Goal: Obtain resource: Download file/media

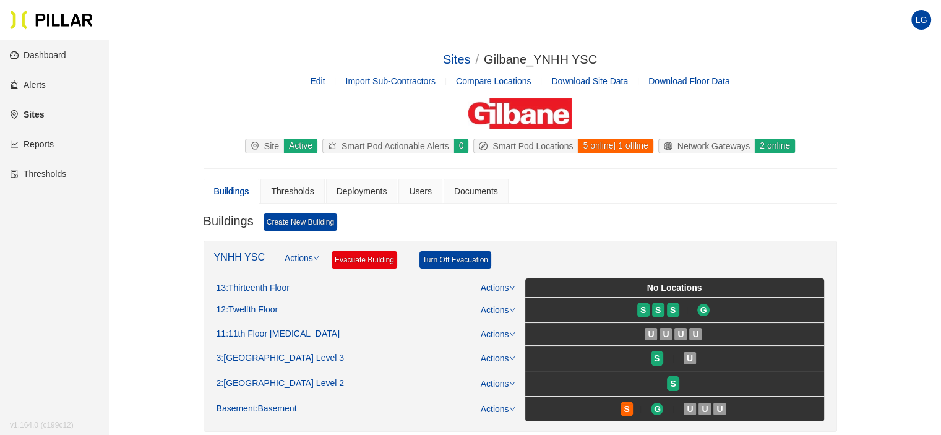
click at [54, 144] on link "Reports" at bounding box center [32, 144] width 44 height 10
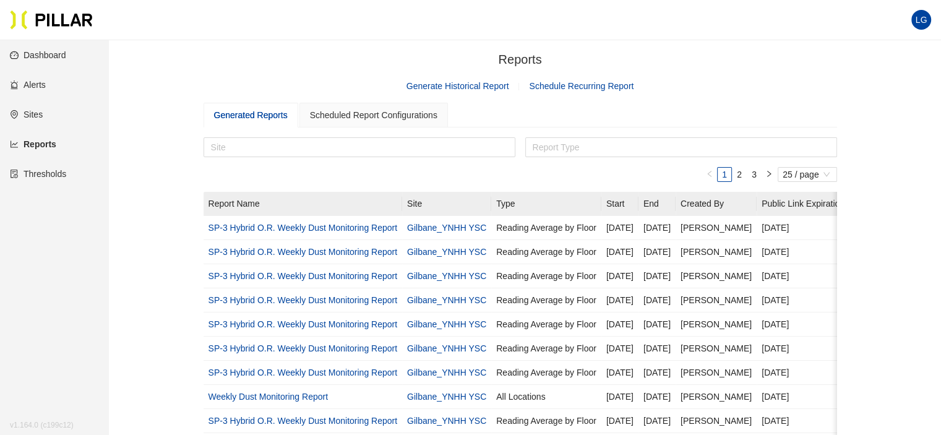
click at [452, 88] on link "Generate Historical Report" at bounding box center [457, 86] width 103 height 10
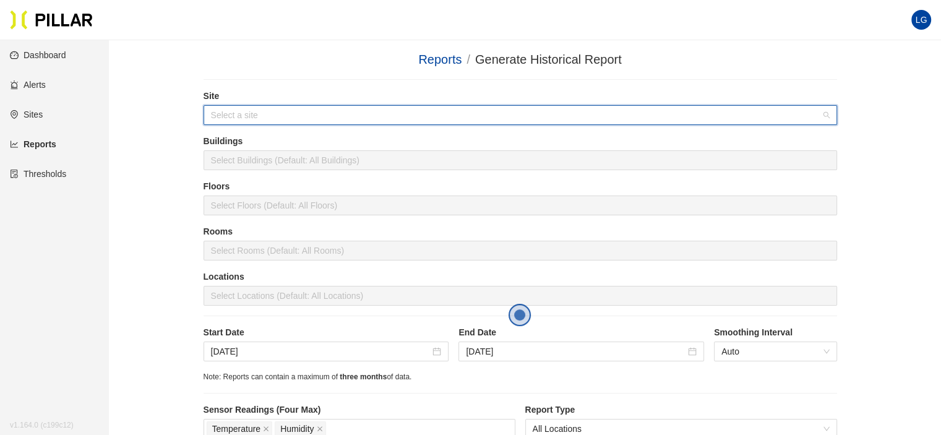
click at [343, 115] on input "search" at bounding box center [516, 115] width 610 height 19
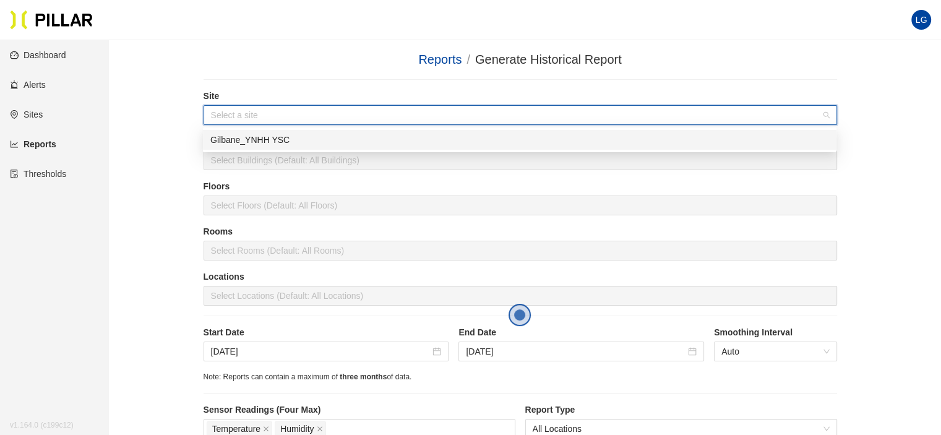
click at [335, 139] on div "Gilbane_YNHH YSC" at bounding box center [519, 140] width 618 height 14
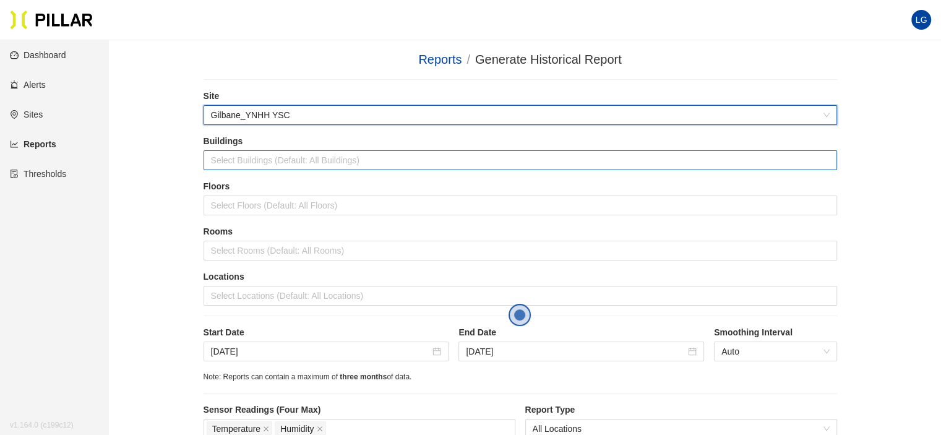
click at [336, 155] on div at bounding box center [520, 159] width 627 height 17
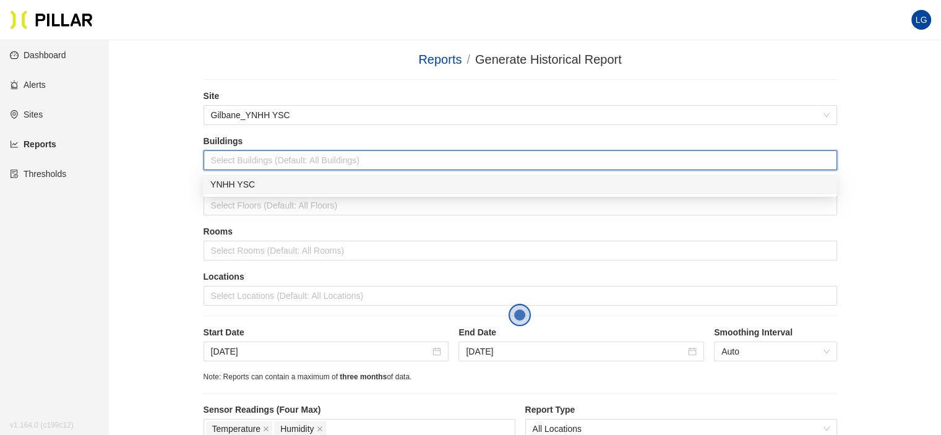
click at [330, 184] on div "YNHH YSC" at bounding box center [519, 184] width 618 height 14
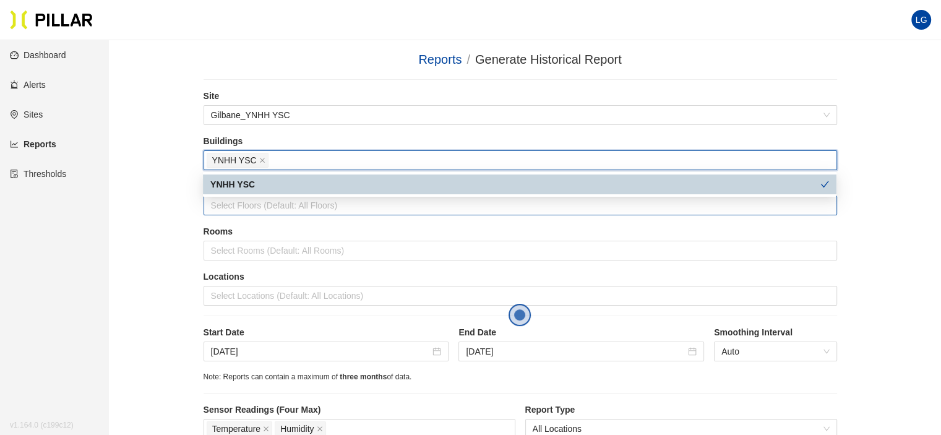
click at [331, 205] on div at bounding box center [520, 205] width 627 height 17
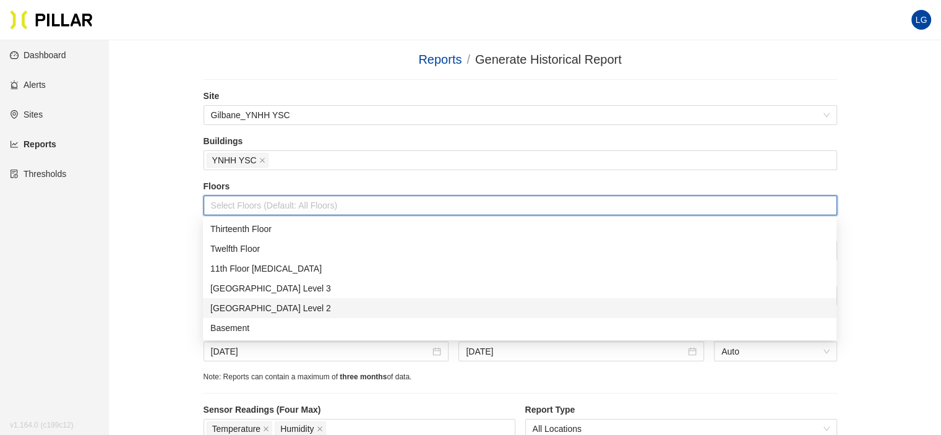
click at [317, 308] on div "[GEOGRAPHIC_DATA] Level 2" at bounding box center [519, 308] width 618 height 14
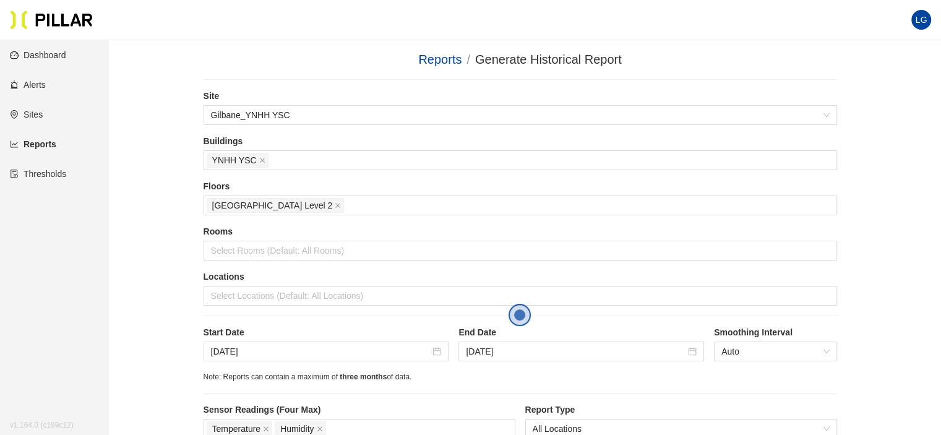
click at [176, 236] on div "Reports / Generate Historical Report / Site Gilbane_YNHH YSC Buildings YNHH YSC…" at bounding box center [520, 306] width 762 height 512
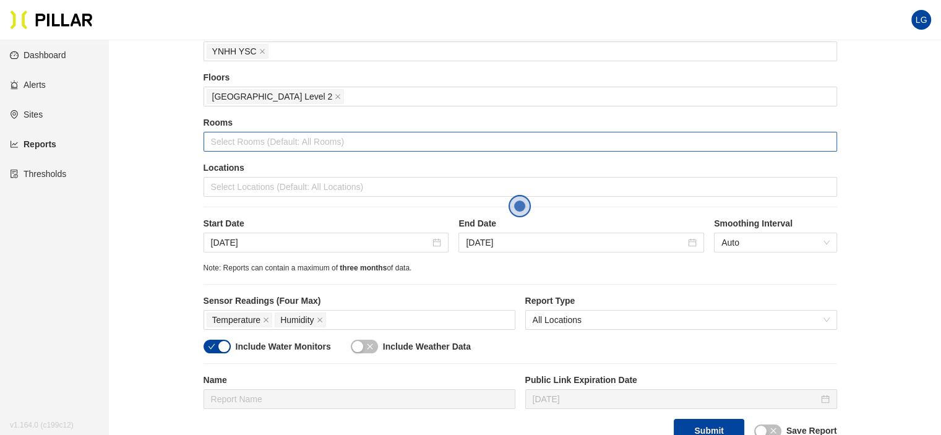
scroll to position [124, 0]
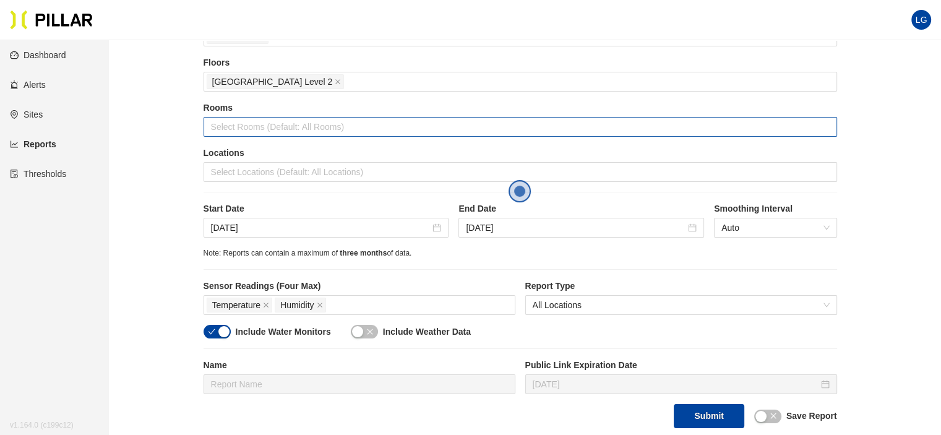
click at [322, 122] on div at bounding box center [520, 126] width 627 height 17
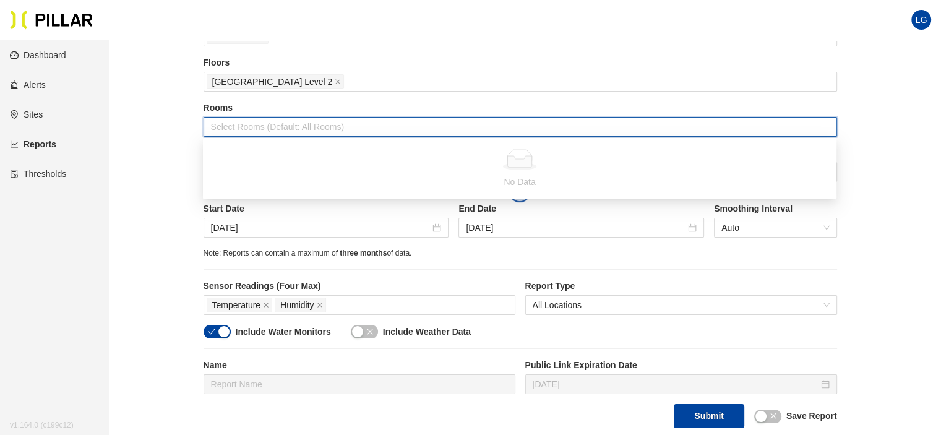
click at [122, 148] on main "Reports / Generate Historical Report / Site Gilbane_YNHH YSC Buildings YNHH YSC…" at bounding box center [470, 277] width 941 height 720
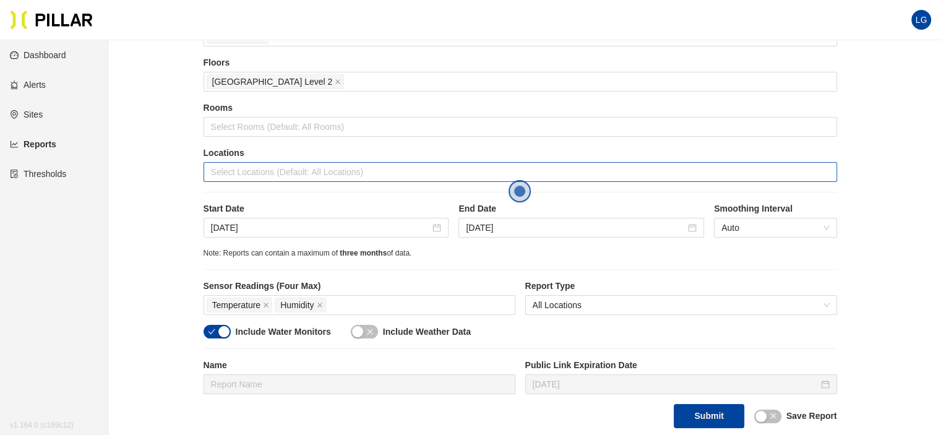
click at [221, 163] on div at bounding box center [520, 171] width 627 height 17
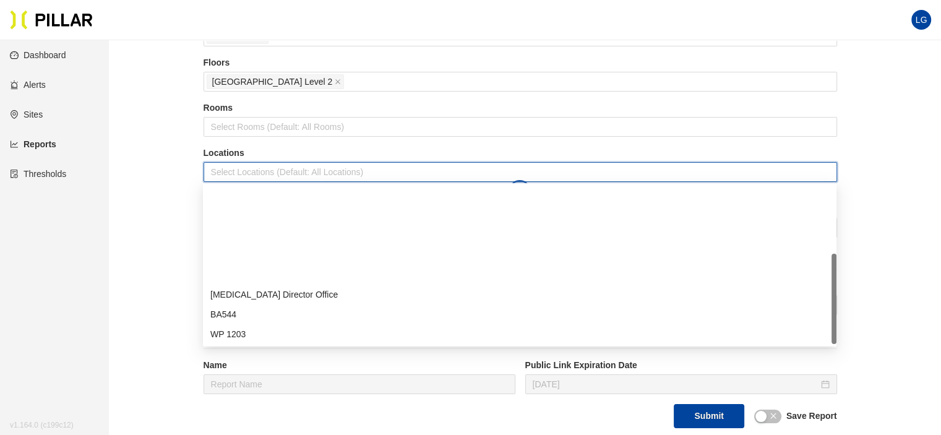
scroll to position [119, 0]
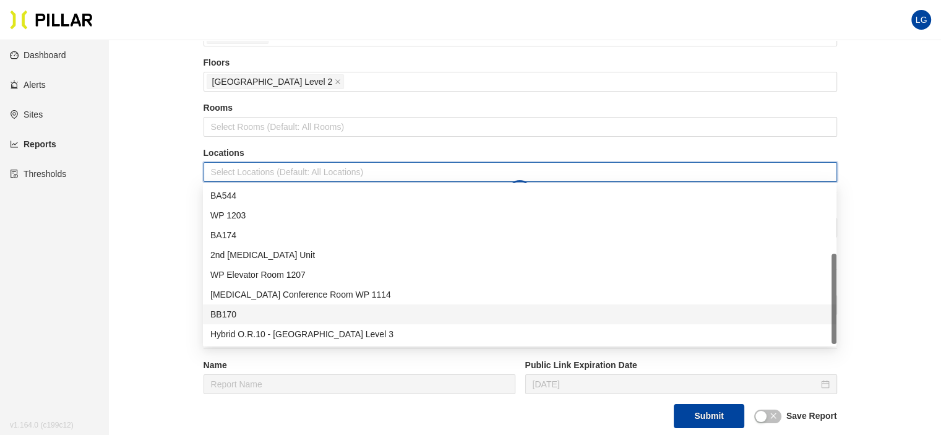
click at [260, 313] on div "BB170" at bounding box center [519, 314] width 618 height 14
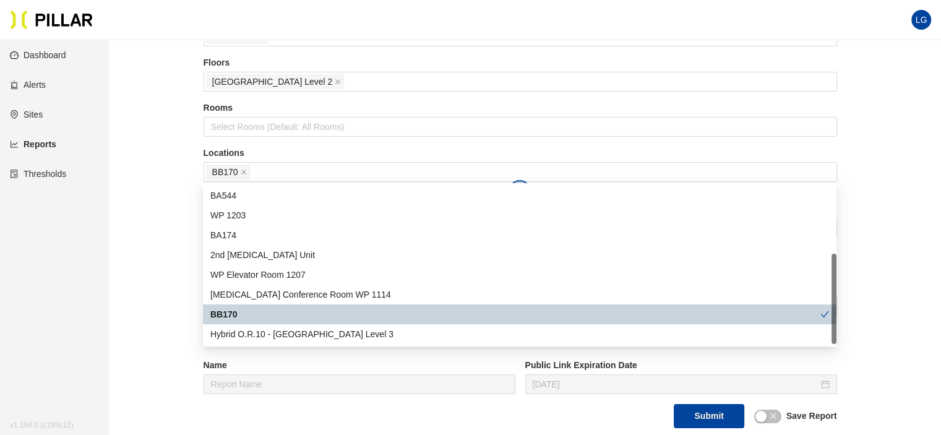
click at [171, 288] on div "Reports / Generate Historical Report / Site Gilbane_YNHH YSC Buildings YNHH YSC…" at bounding box center [520, 182] width 762 height 512
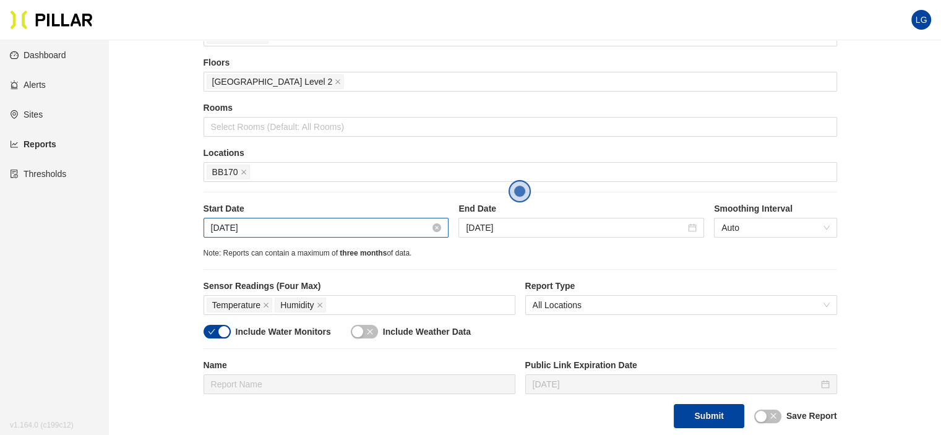
click at [386, 228] on input "[DATE]" at bounding box center [321, 228] width 220 height 14
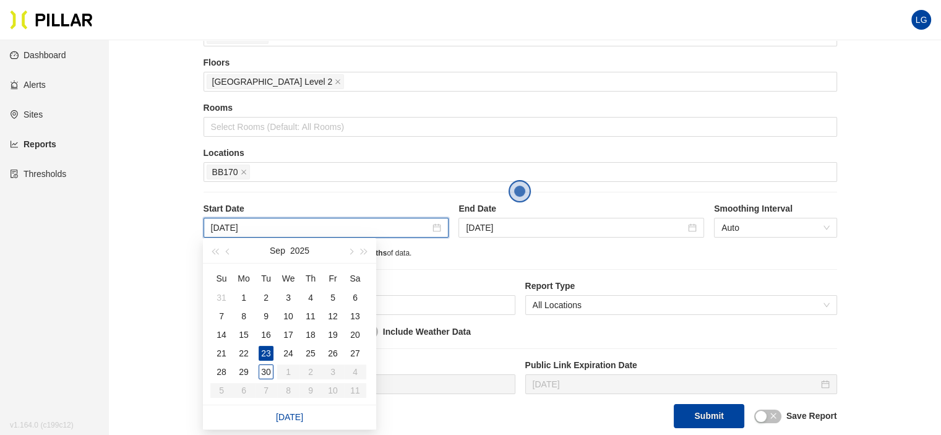
click at [431, 195] on div "Site Gilbane_YNHH YSC Buildings YNHH YSC Floors [GEOGRAPHIC_DATA] Level 2 Rooms…" at bounding box center [519, 197] width 633 height 462
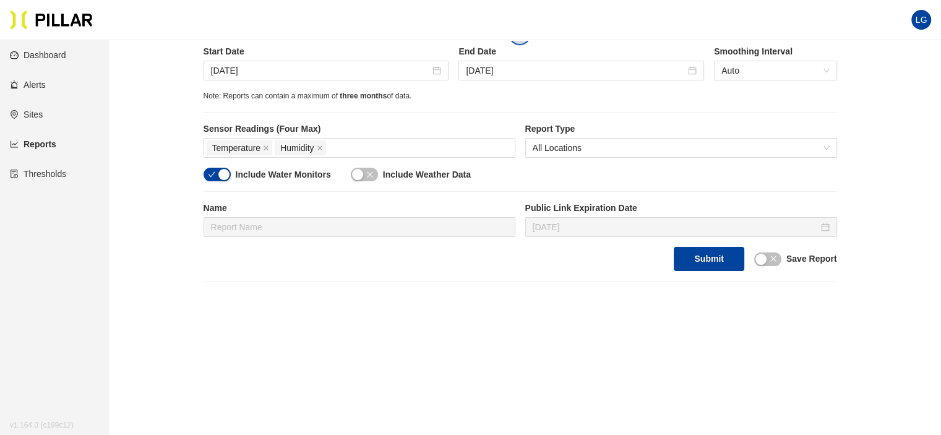
scroll to position [309, 0]
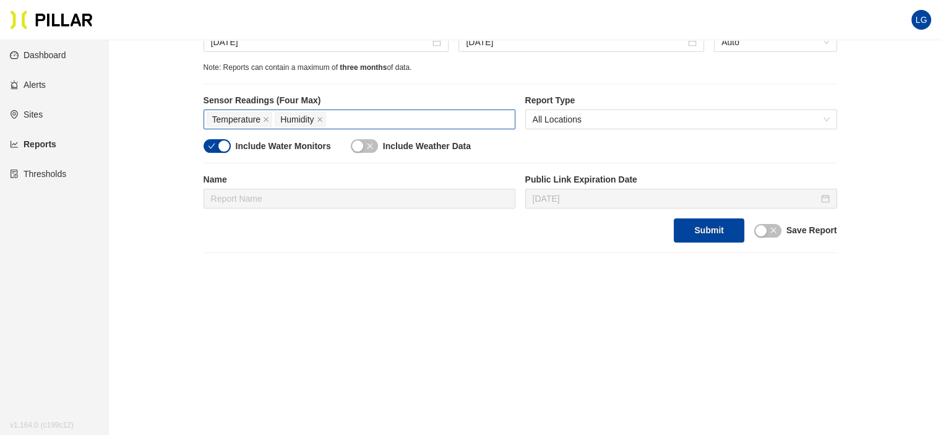
click at [395, 127] on div "Temperature Humidity" at bounding box center [359, 119] width 312 height 20
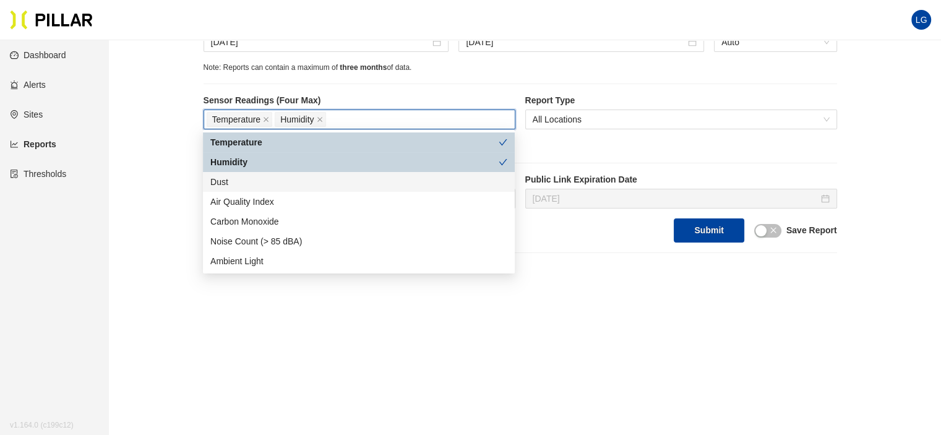
click at [304, 179] on div "Dust" at bounding box center [358, 182] width 297 height 14
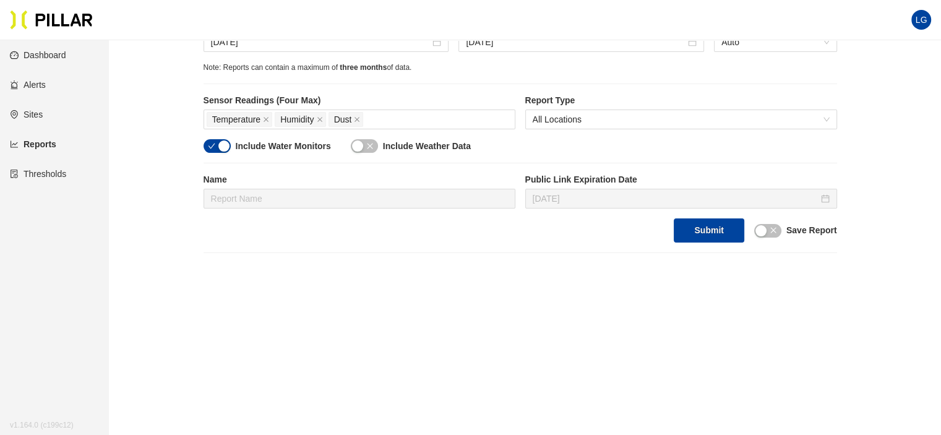
click at [573, 301] on main "Reports / Generate Historical Report / Site Gilbane_YNHH YSC Buildings YNHH YSC…" at bounding box center [470, 91] width 941 height 720
click at [697, 236] on button "Submit" at bounding box center [708, 230] width 70 height 24
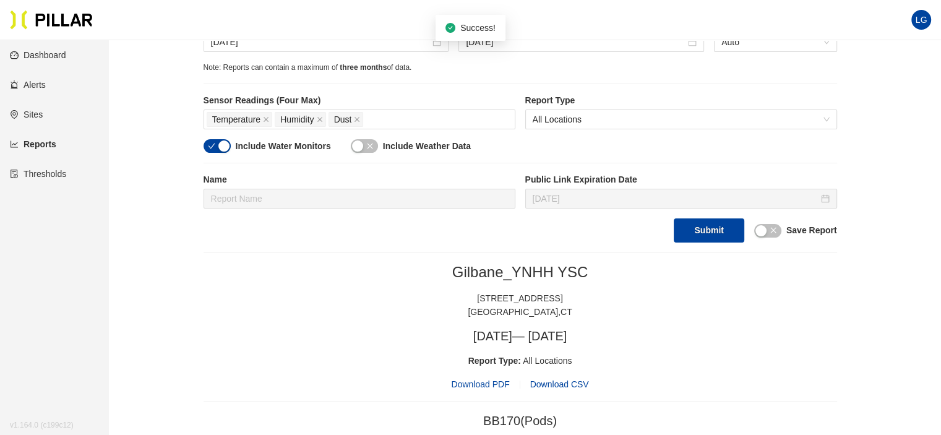
click at [472, 383] on span "Download PDF" at bounding box center [480, 384] width 58 height 14
